Goal: Information Seeking & Learning: Learn about a topic

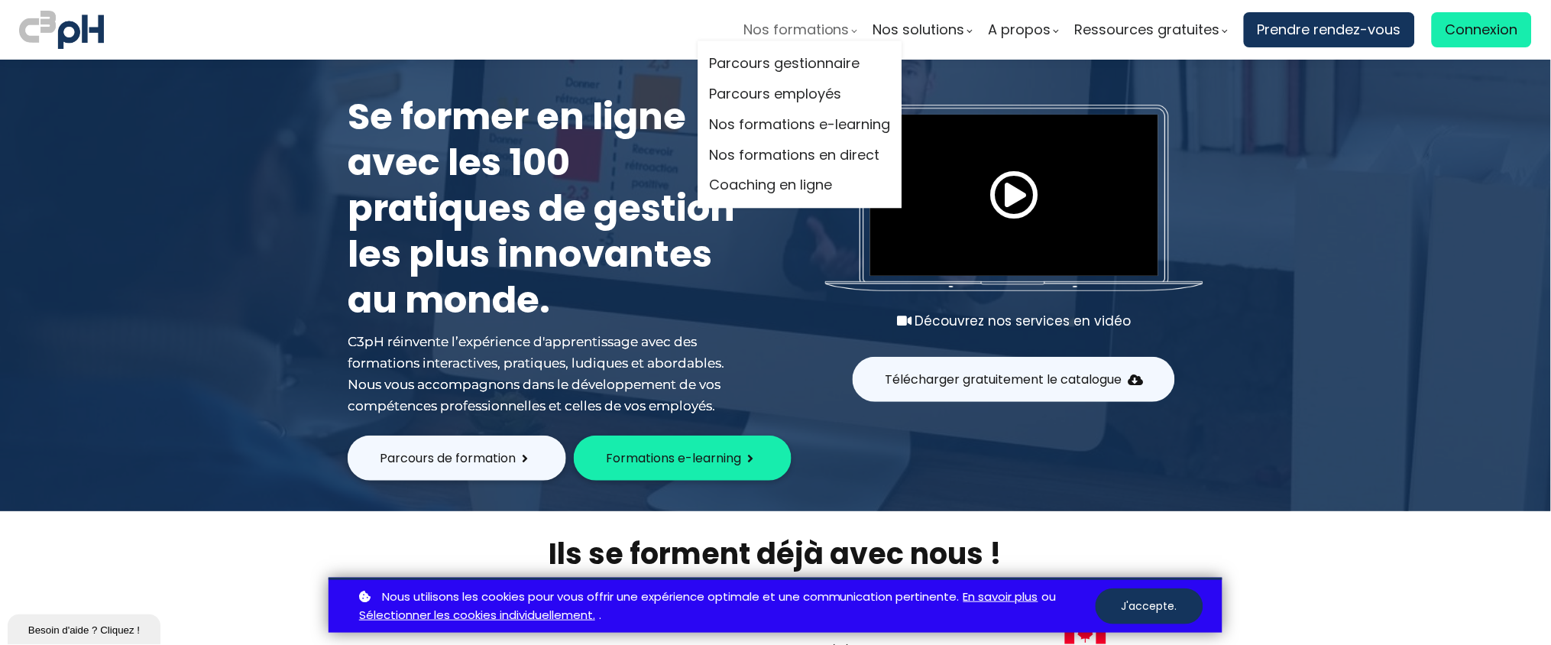
click at [825, 24] on span "Nos formations" at bounding box center [796, 29] width 106 height 23
click at [834, 120] on link "Nos formations e-learning" at bounding box center [800, 124] width 181 height 23
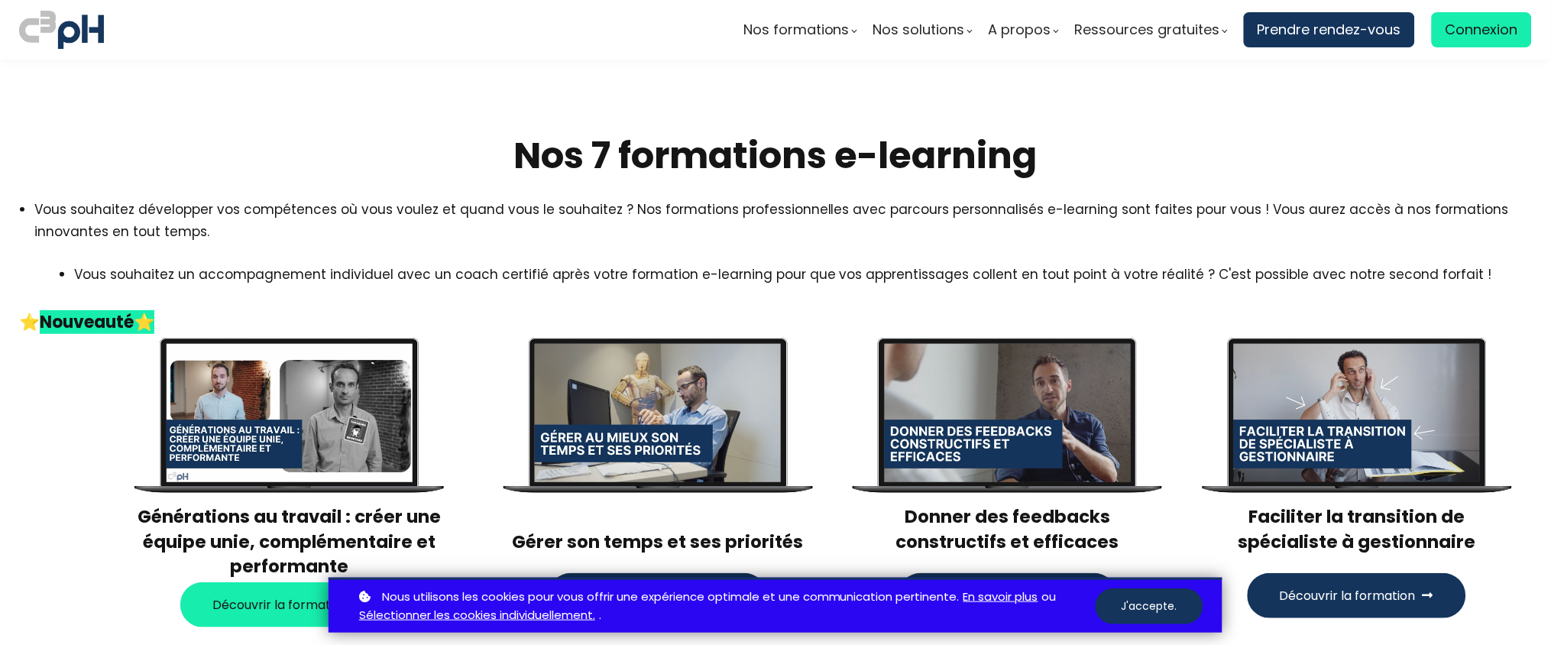
scroll to position [208, 0]
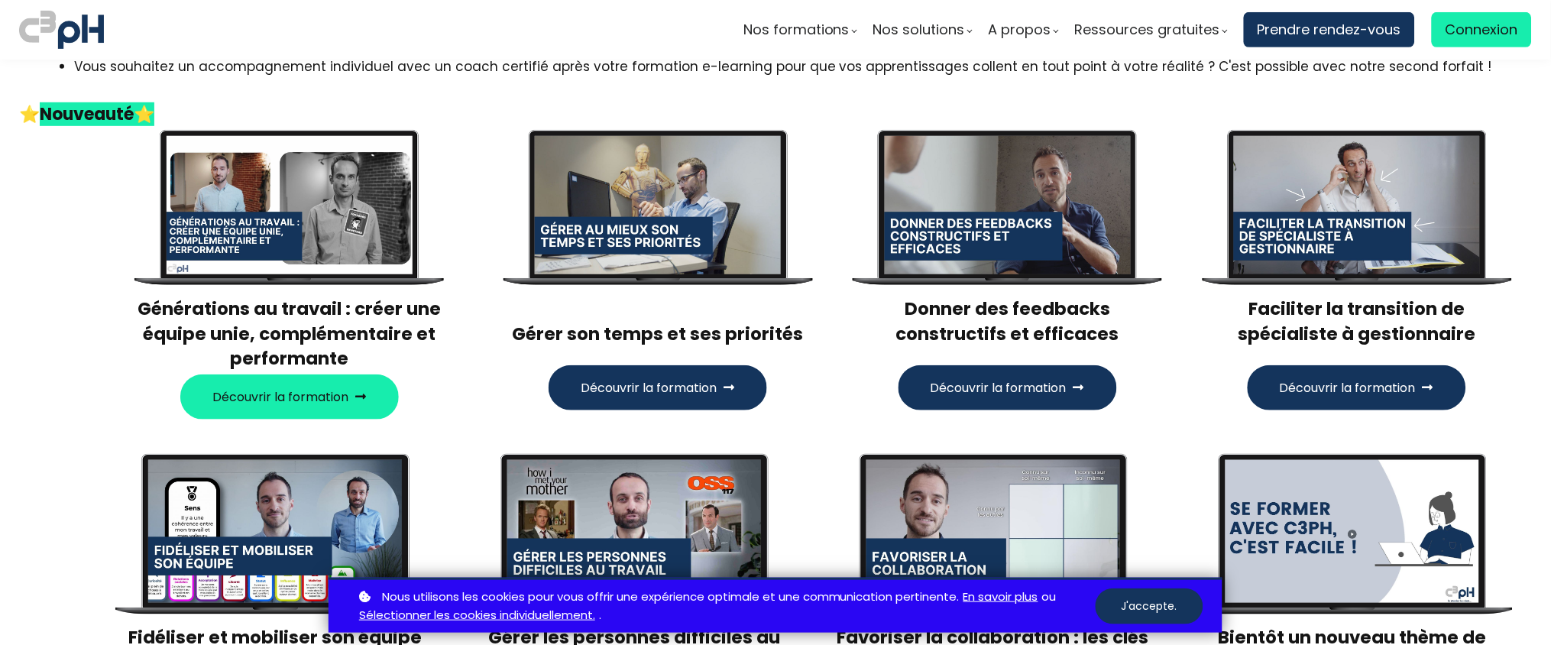
click at [949, 391] on span "Découvrir la formation" at bounding box center [998, 387] width 136 height 19
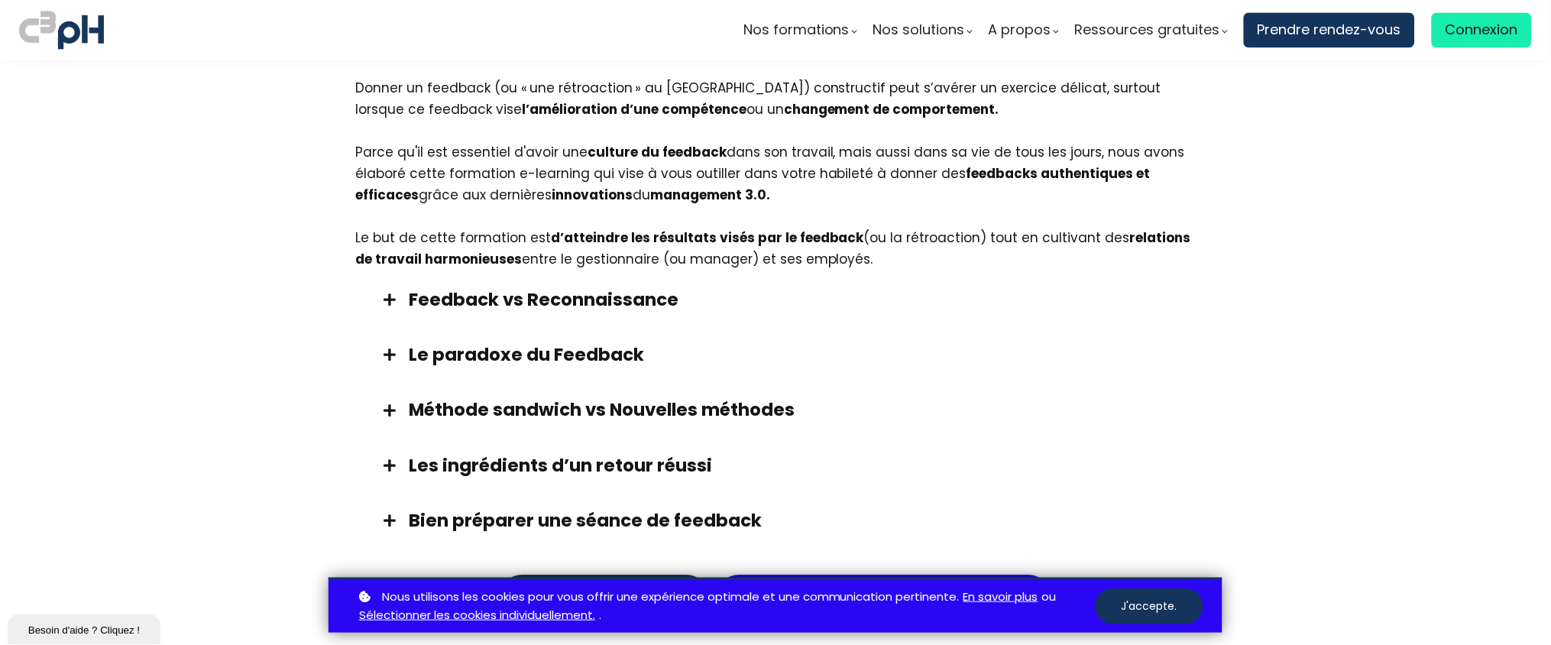
click at [807, 287] on h3 "Feedback vs Reconnaissance" at bounding box center [795, 299] width 772 height 24
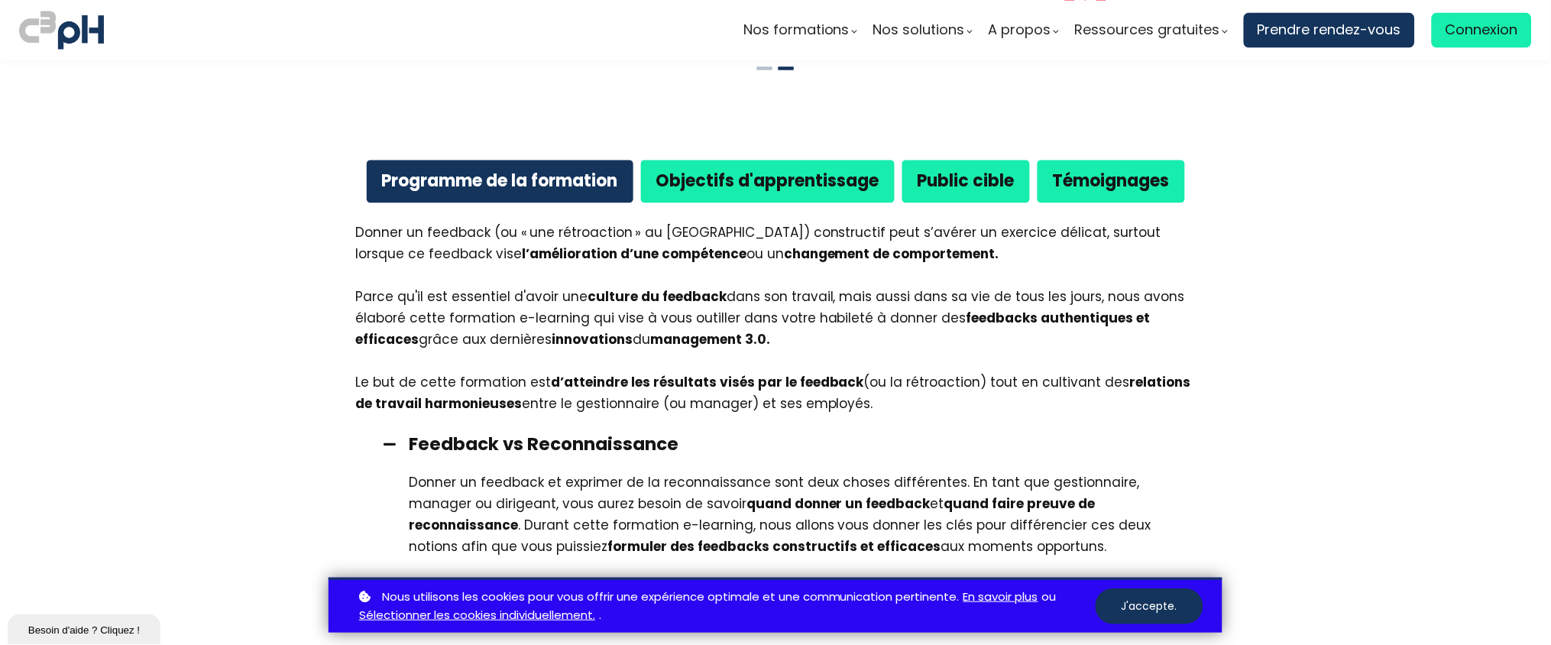
scroll to position [844, 0]
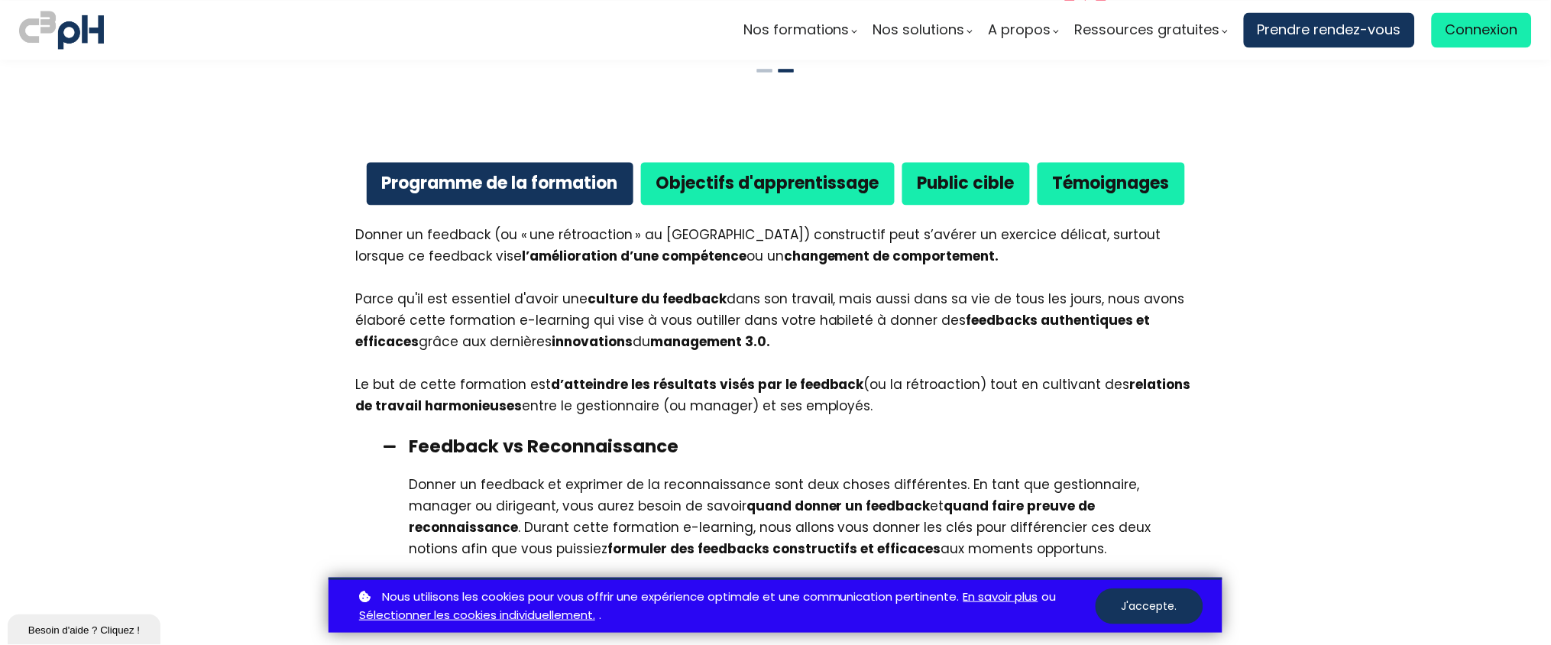
click at [747, 176] on div "Objectifs d'apprentissage" at bounding box center [768, 183] width 254 height 42
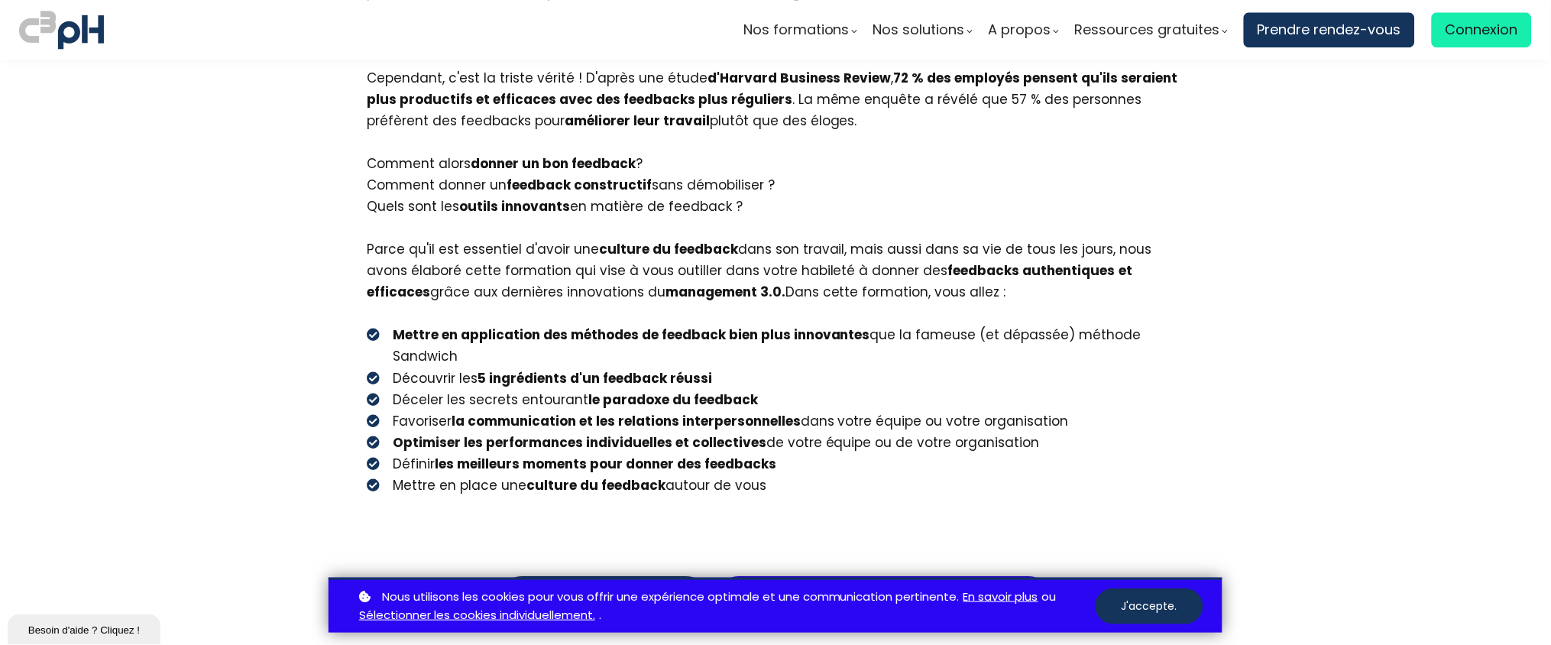
scroll to position [1140, 0]
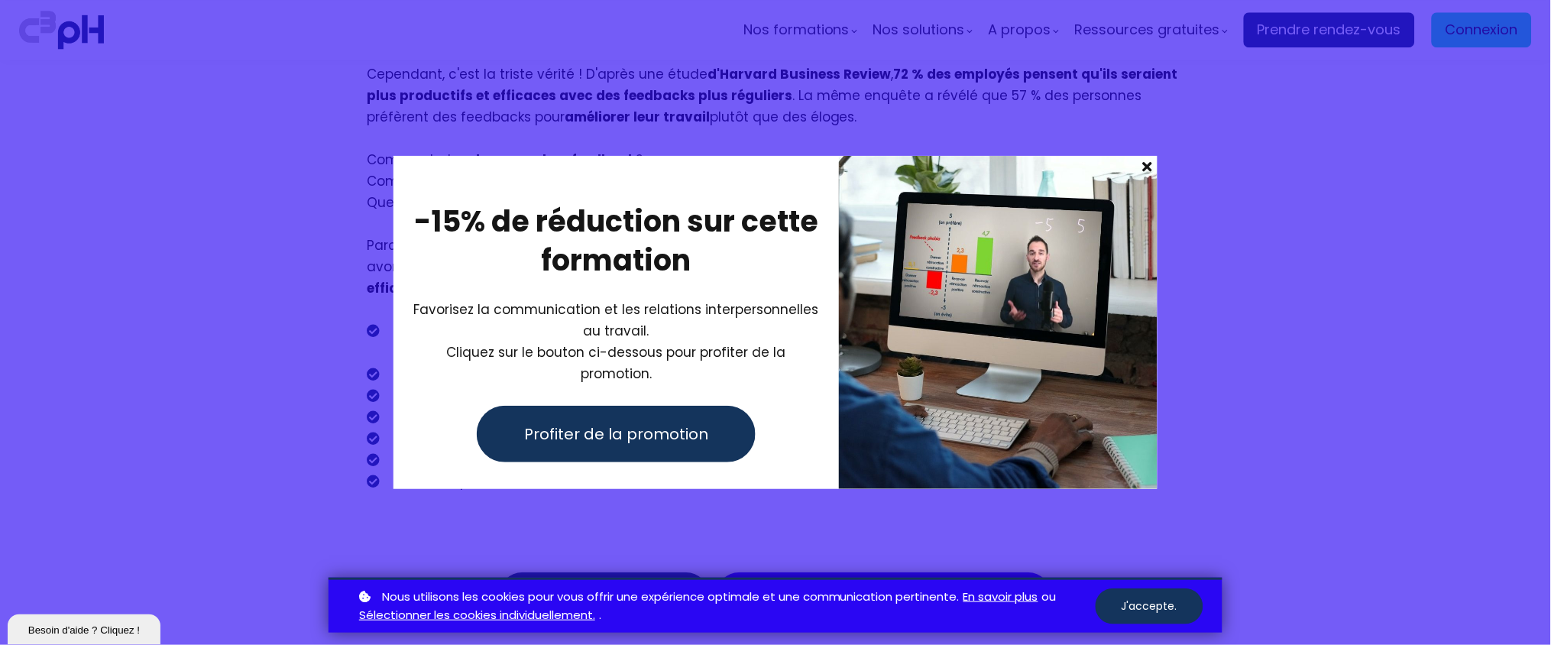
click at [1143, 171] on span at bounding box center [1147, 166] width 20 height 21
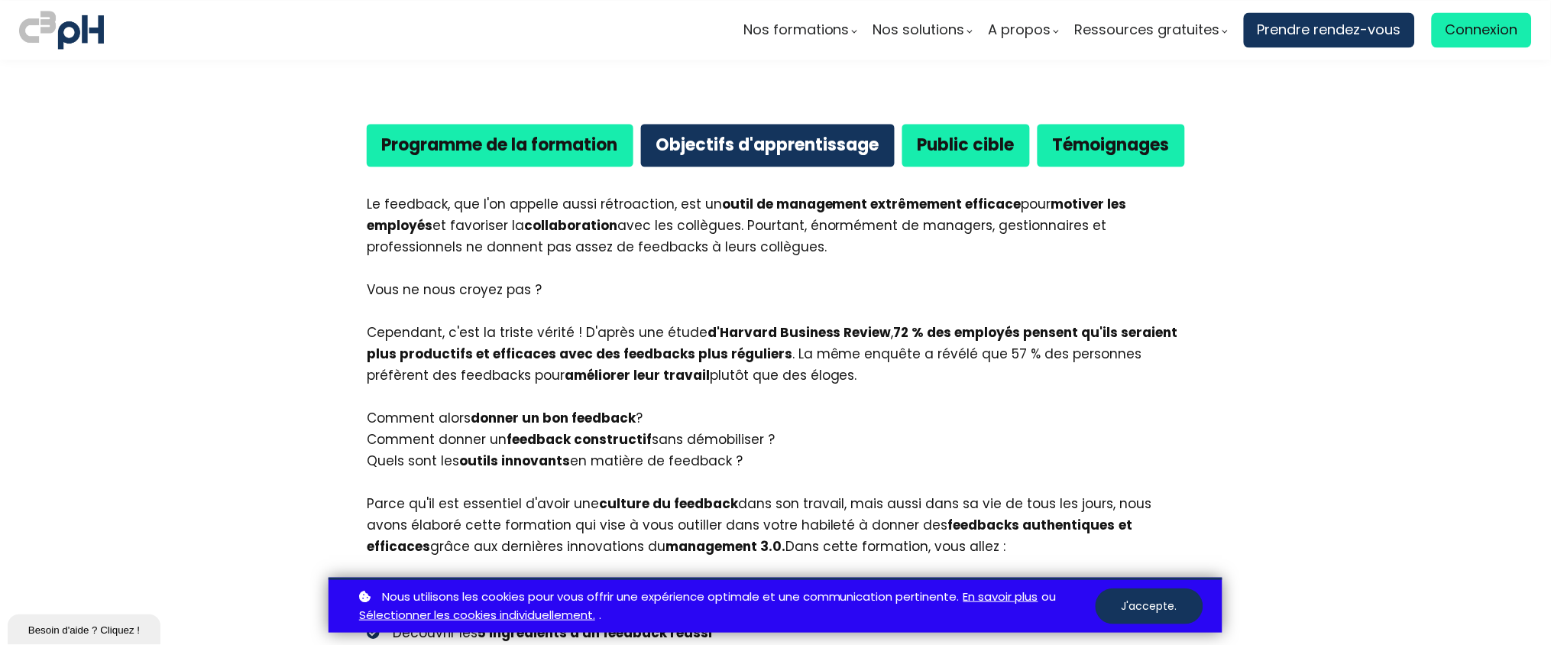
scroll to position [881, 0]
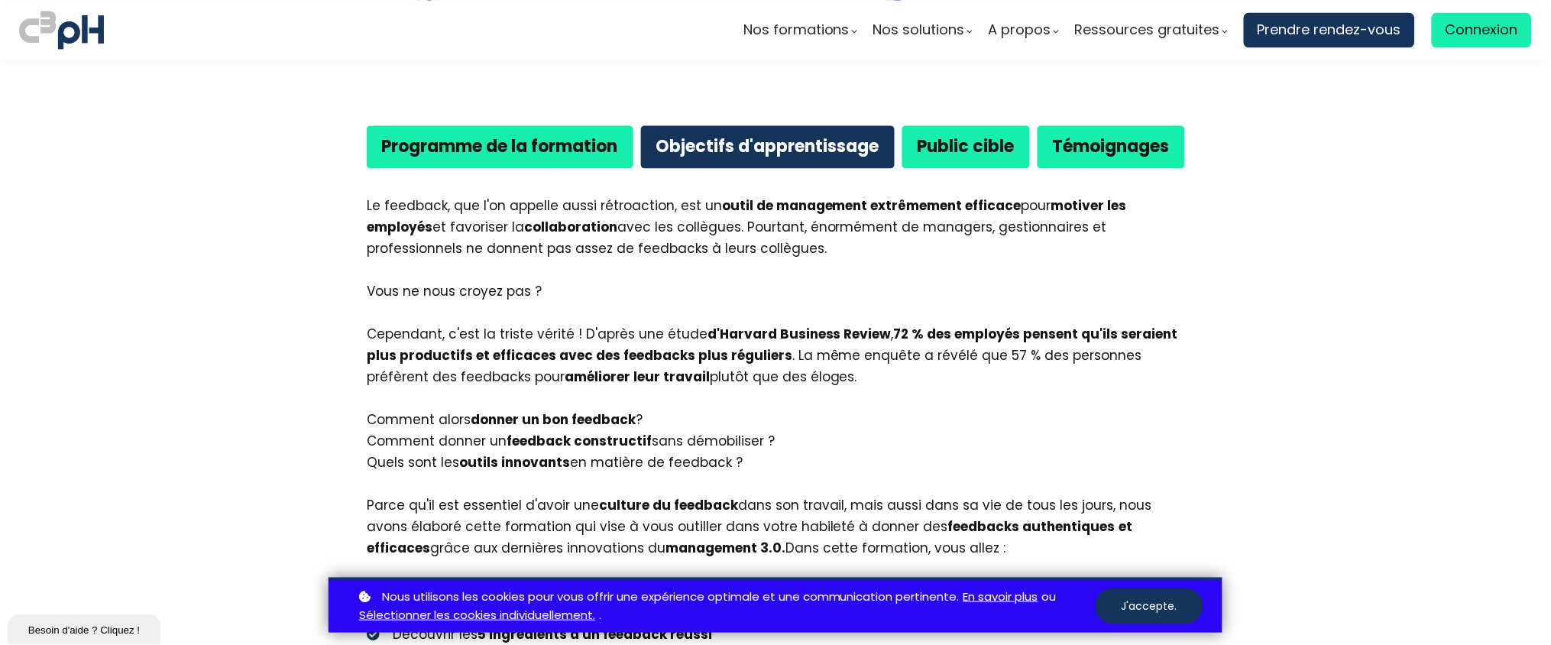
click at [430, 136] on b "Programme de la formation" at bounding box center [500, 146] width 236 height 24
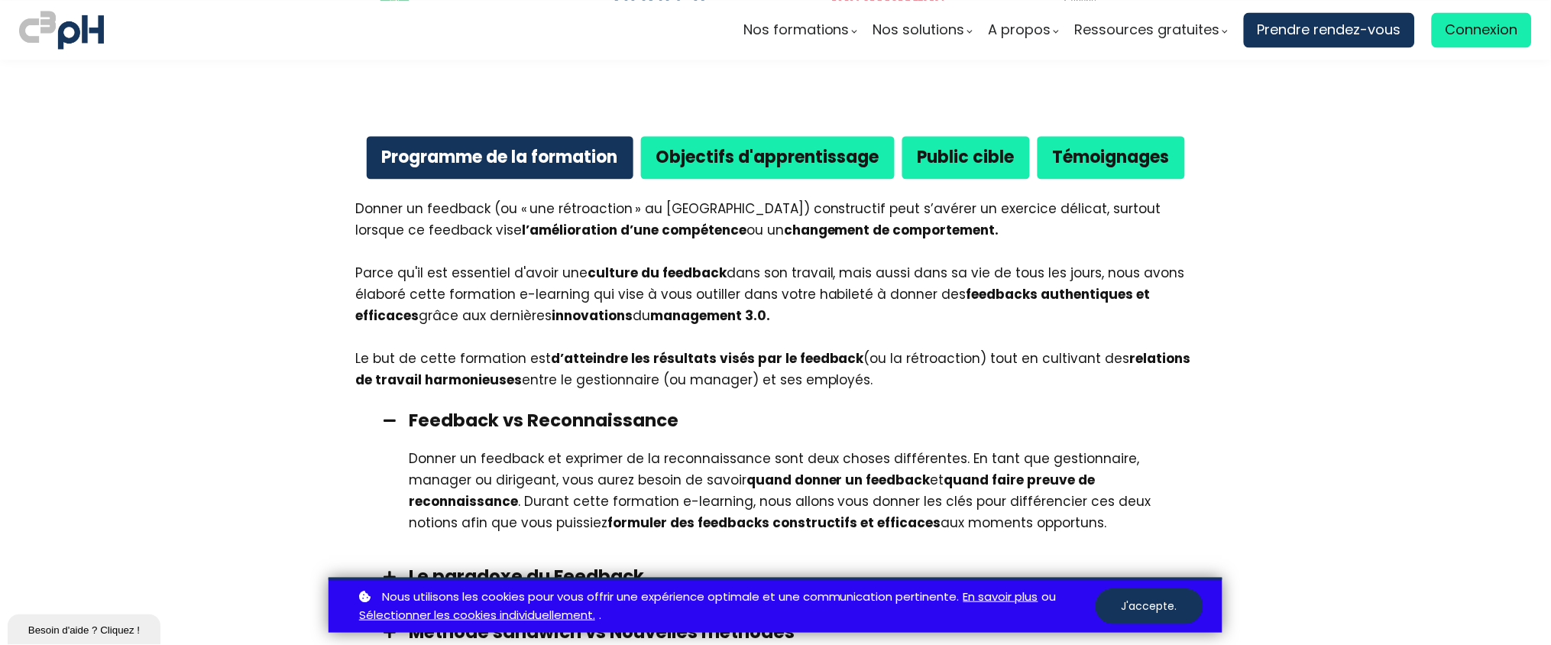
scroll to position [865, 0]
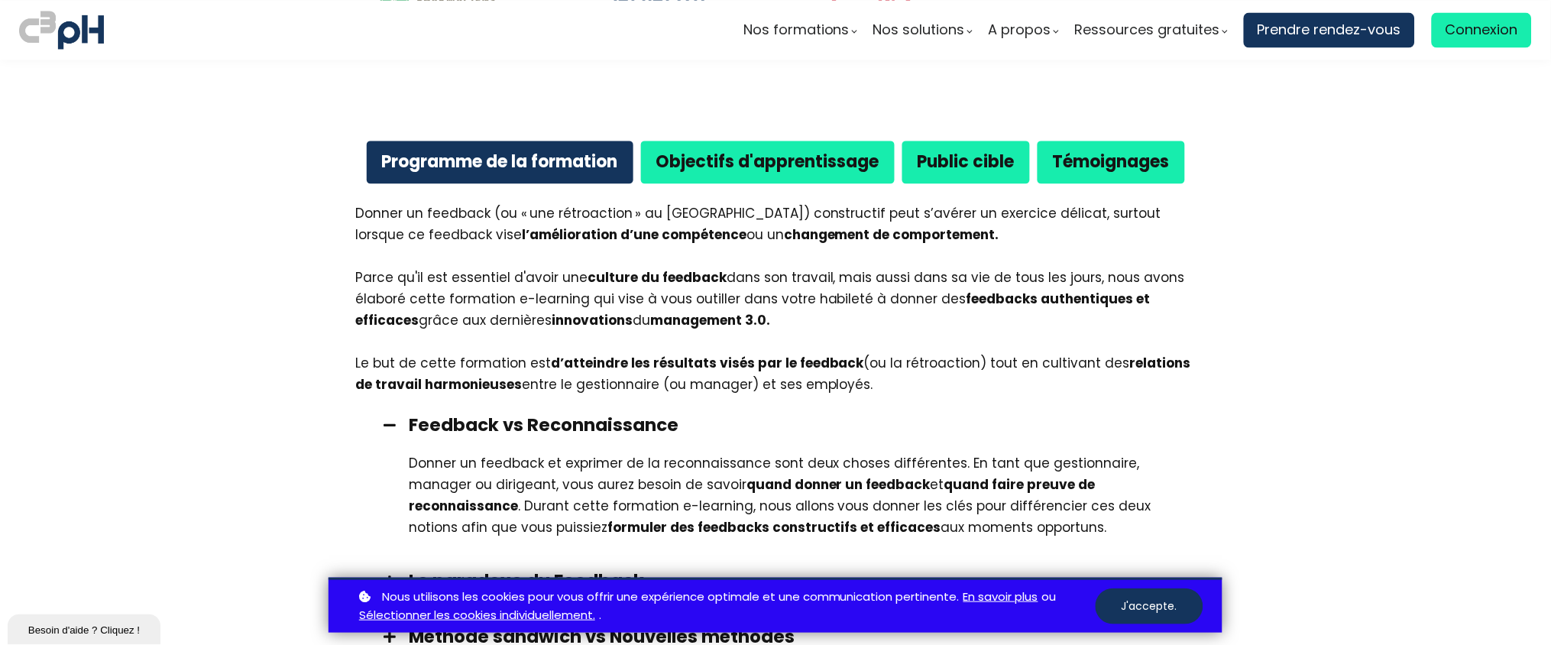
click at [752, 164] on div "Programme de la formation Objectifs d'apprentissage Public cible Témoignages" at bounding box center [776, 161] width 856 height 65
click at [738, 157] on div "Objectifs d'apprentissage" at bounding box center [768, 162] width 254 height 42
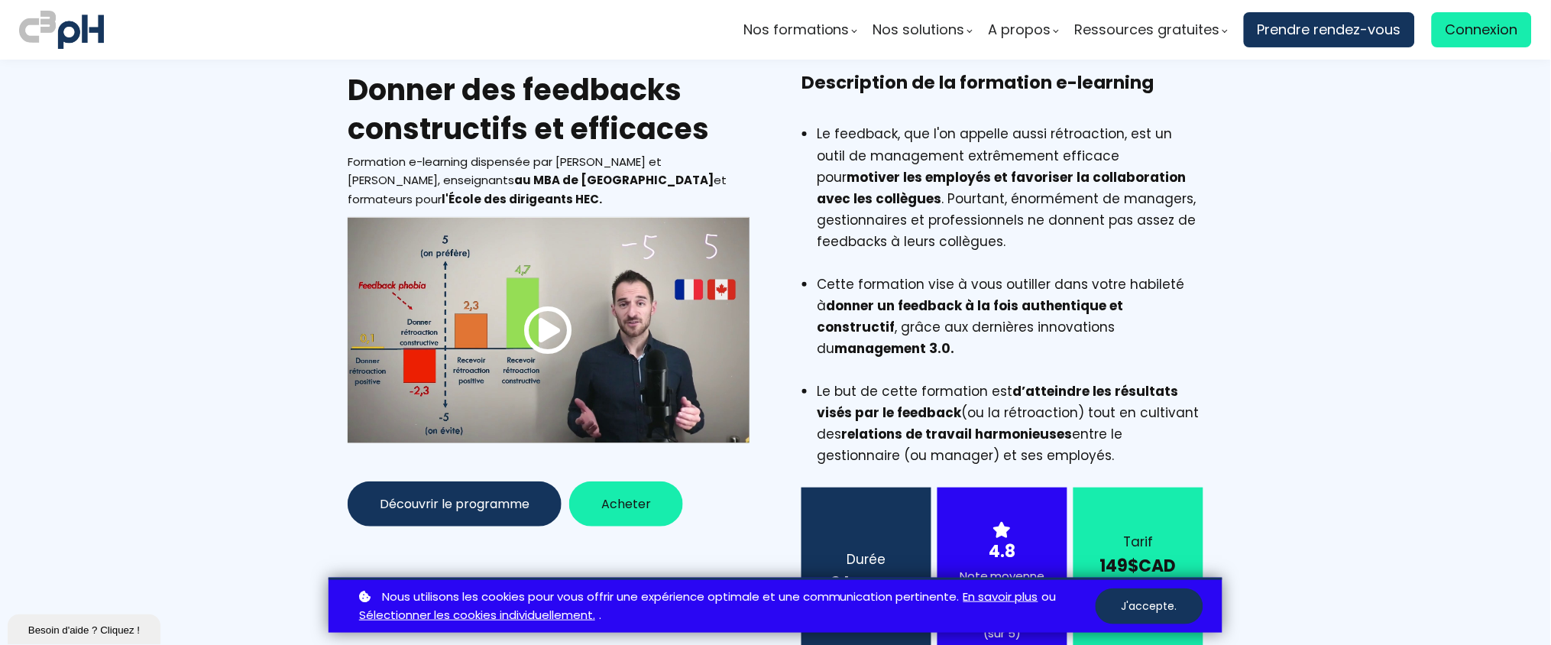
scroll to position [0, 0]
